Goal: Task Accomplishment & Management: Manage account settings

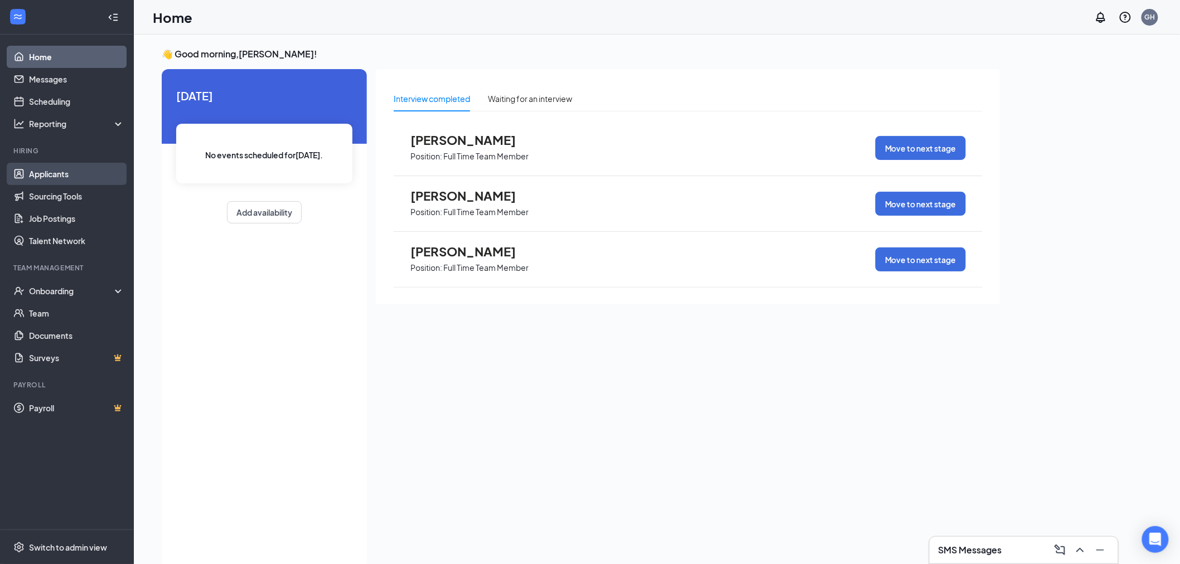
click at [50, 177] on link "Applicants" at bounding box center [76, 174] width 95 height 22
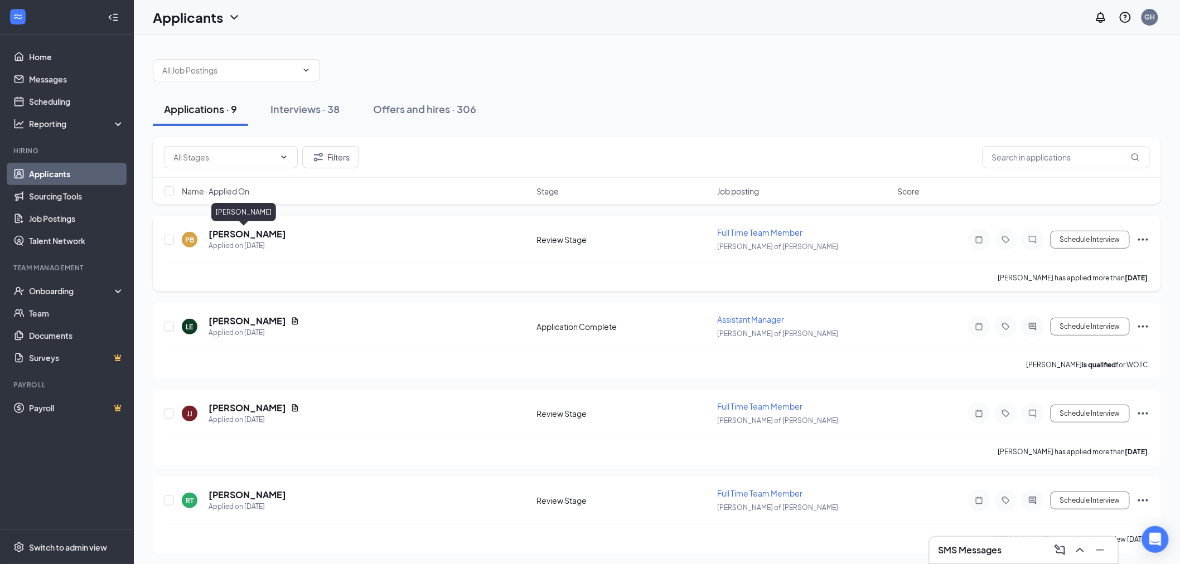
click at [232, 229] on h5 "[PERSON_NAME]" at bounding box center [248, 234] width 78 height 12
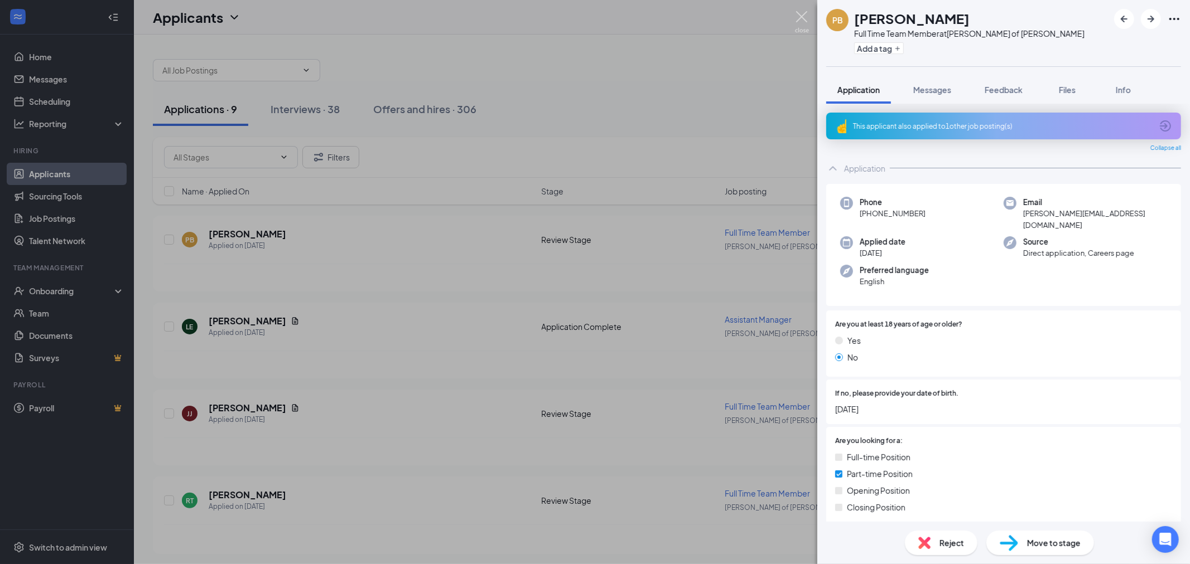
click at [805, 25] on img at bounding box center [802, 22] width 14 height 22
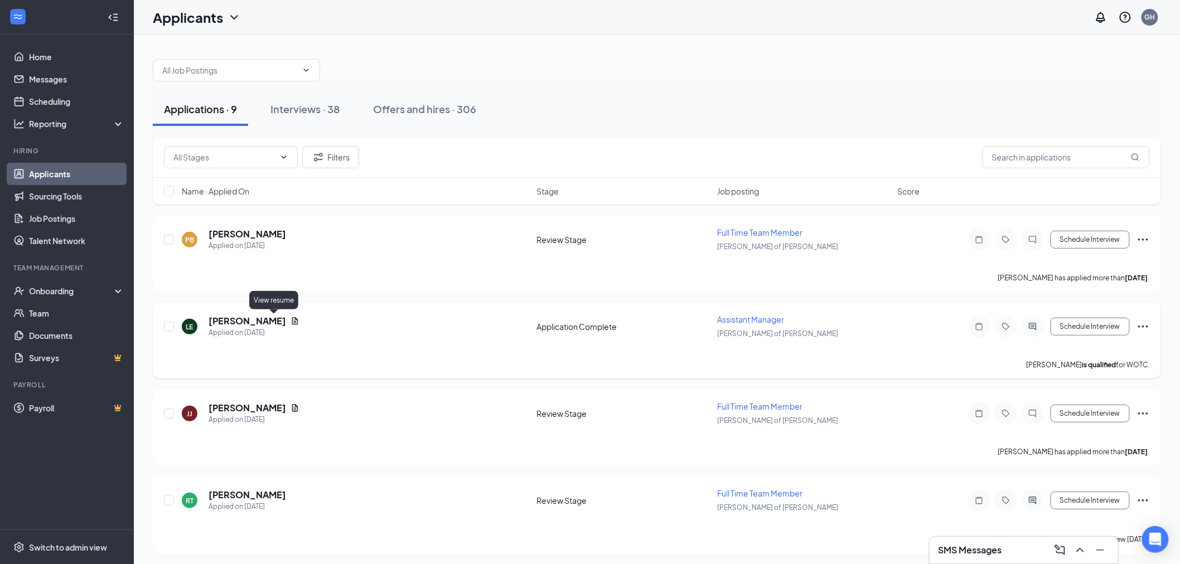
click at [291, 319] on icon "Document" at bounding box center [295, 321] width 9 height 9
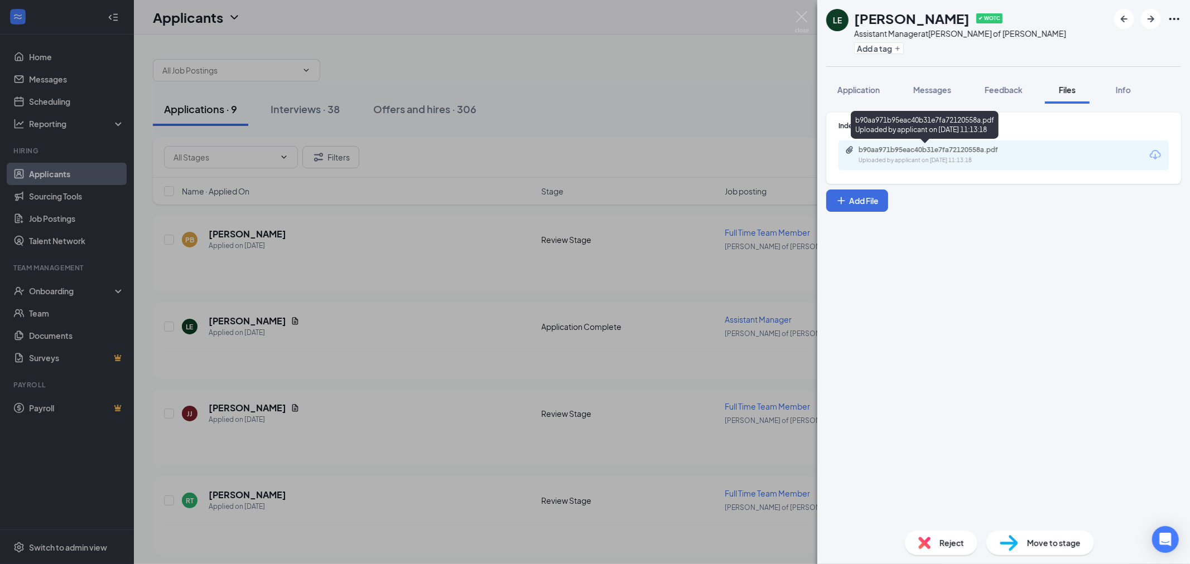
click at [920, 154] on div "b90aa971b95eac40b31e7fa72120558a.pdf Uploaded by applicant on [DATE] 11:13:18" at bounding box center [935, 156] width 181 height 20
click at [795, 12] on img at bounding box center [802, 22] width 14 height 22
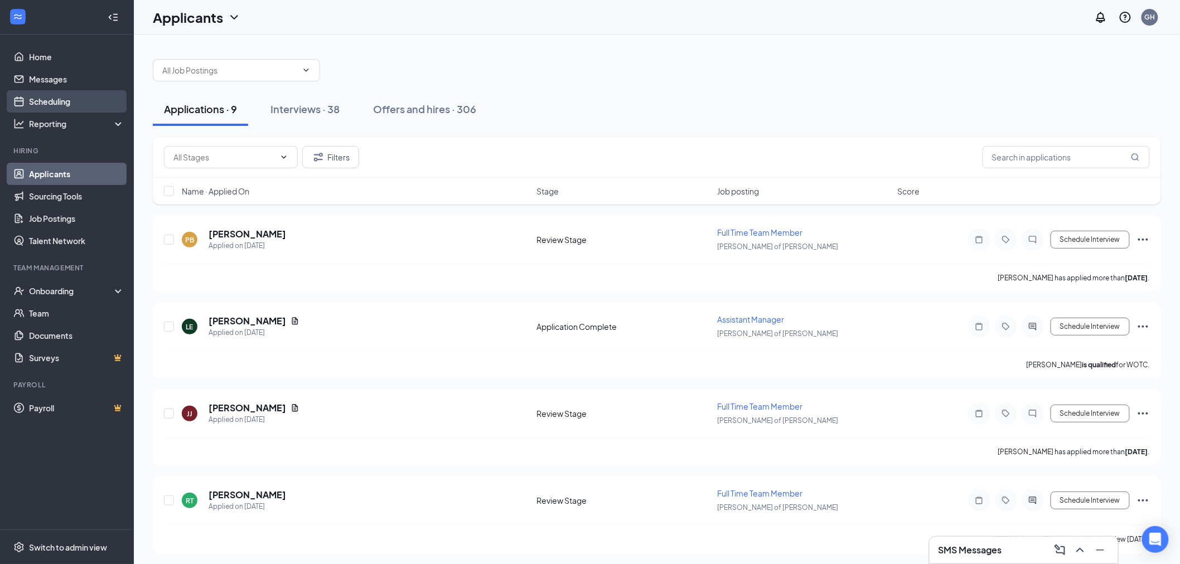
click at [86, 99] on link "Scheduling" at bounding box center [76, 101] width 95 height 22
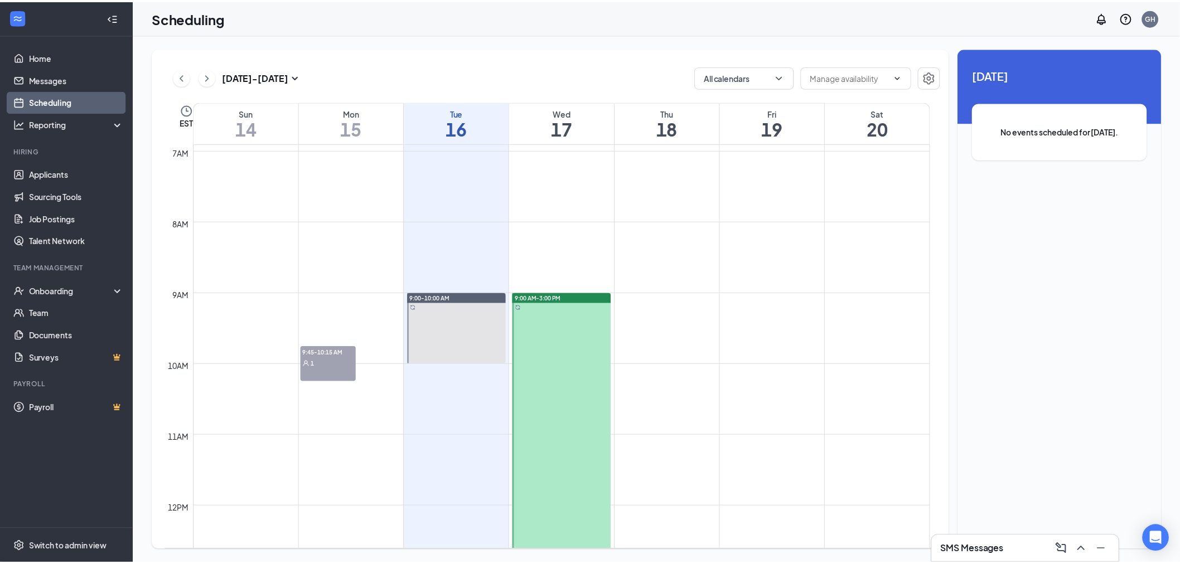
scroll to position [486, 0]
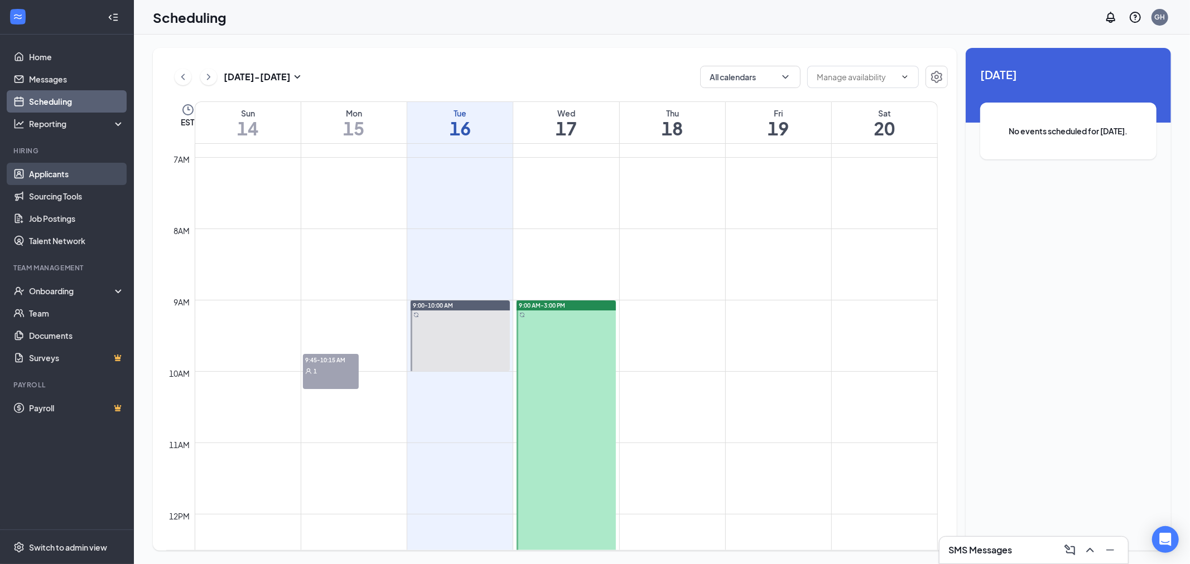
click at [67, 168] on link "Applicants" at bounding box center [76, 174] width 95 height 22
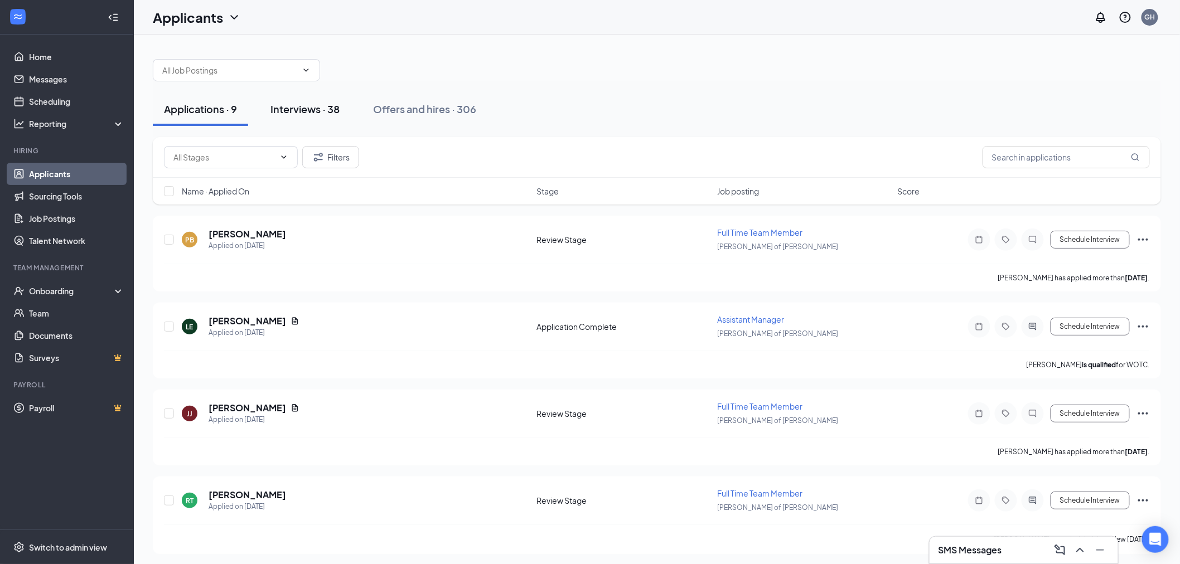
click at [305, 104] on div "Interviews · 38" at bounding box center [304, 109] width 69 height 14
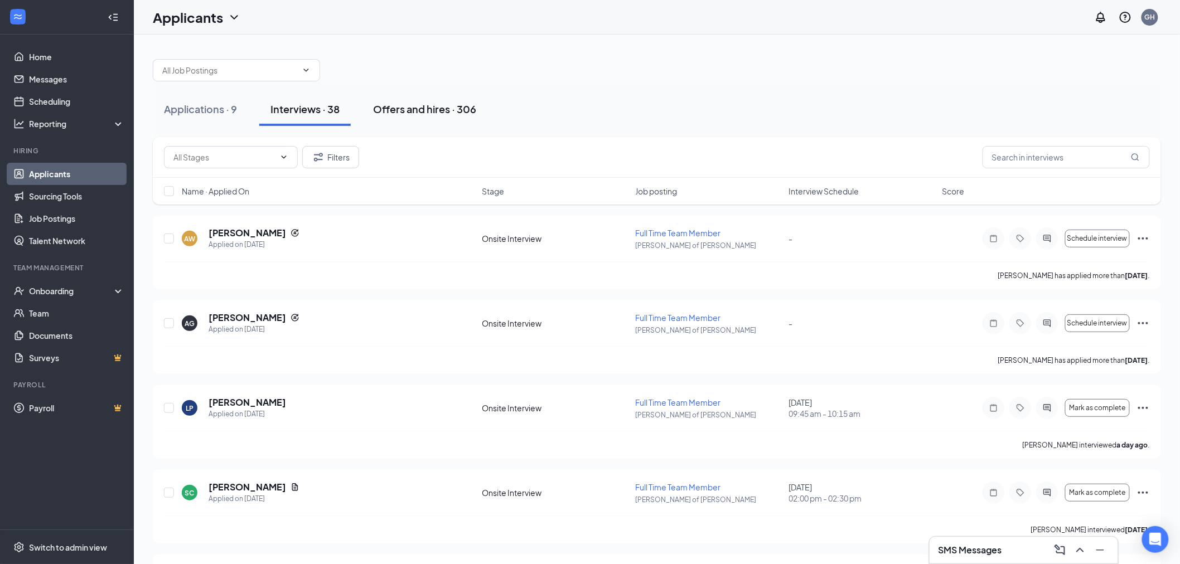
click at [391, 109] on div "Offers and hires · 306" at bounding box center [424, 109] width 103 height 14
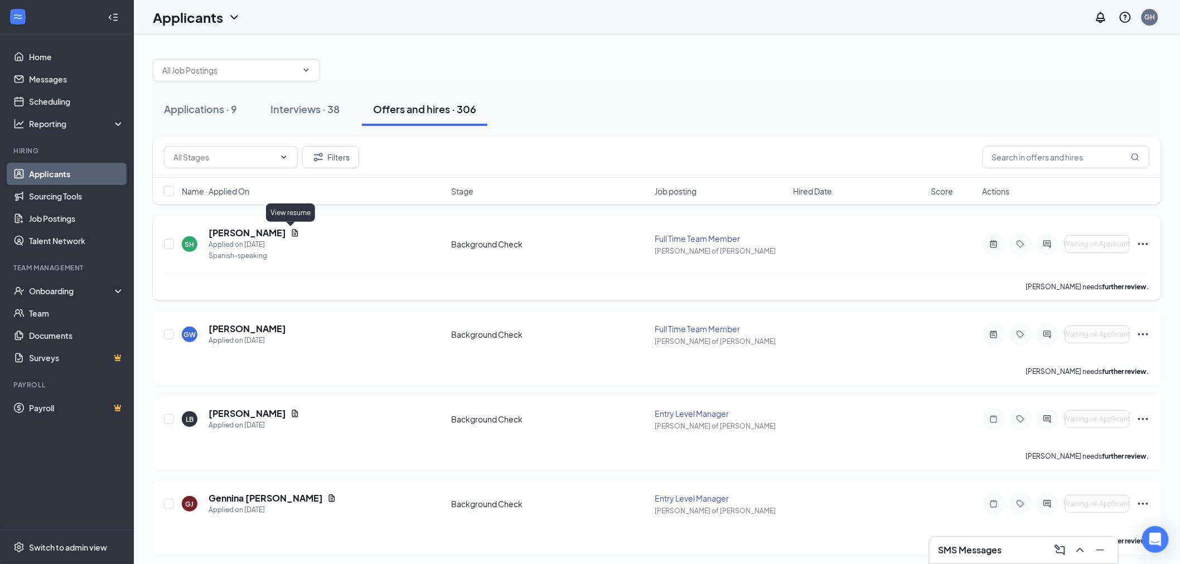
click at [292, 230] on icon "Document" at bounding box center [295, 232] width 6 height 7
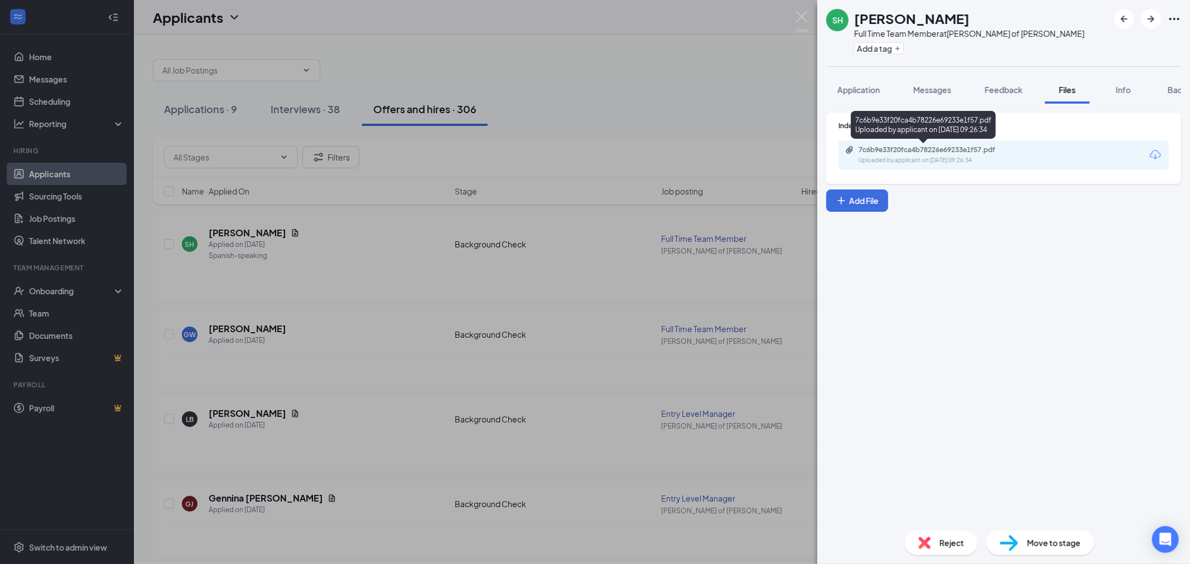
click at [885, 156] on div "Uploaded by applicant on [DATE] 09:26:34" at bounding box center [941, 160] width 167 height 9
click at [796, 20] on img at bounding box center [802, 22] width 14 height 22
